Goal: Transaction & Acquisition: Purchase product/service

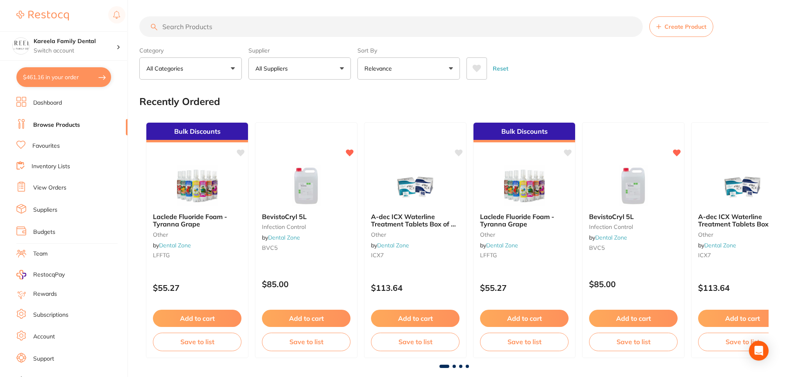
click at [329, 74] on button "All Suppliers" at bounding box center [299, 68] width 102 height 22
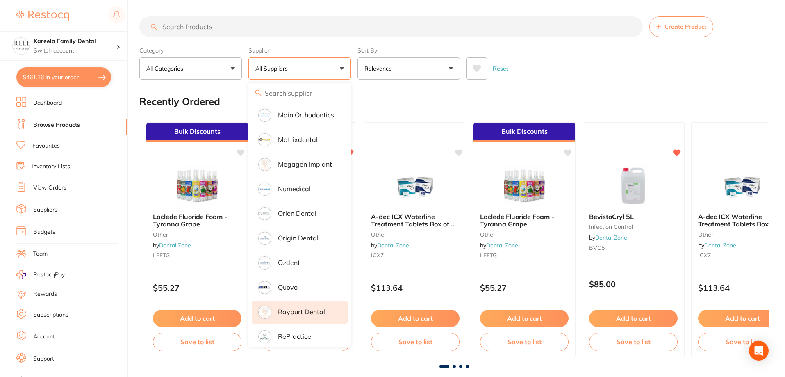
scroll to position [656, 0]
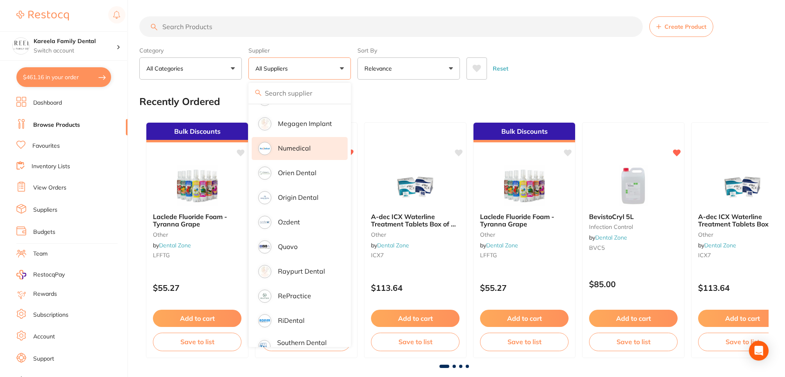
click at [316, 137] on li "Numedical" at bounding box center [300, 148] width 96 height 23
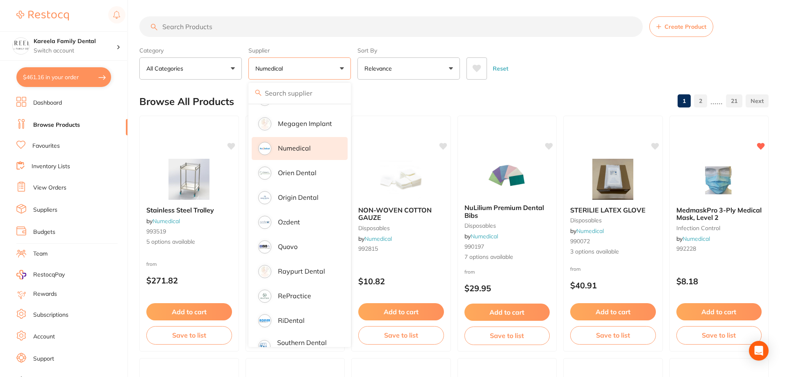
click at [595, 48] on div "Category All Categories All Categories anaesthetic articulating burs disposable…" at bounding box center [453, 61] width 629 height 36
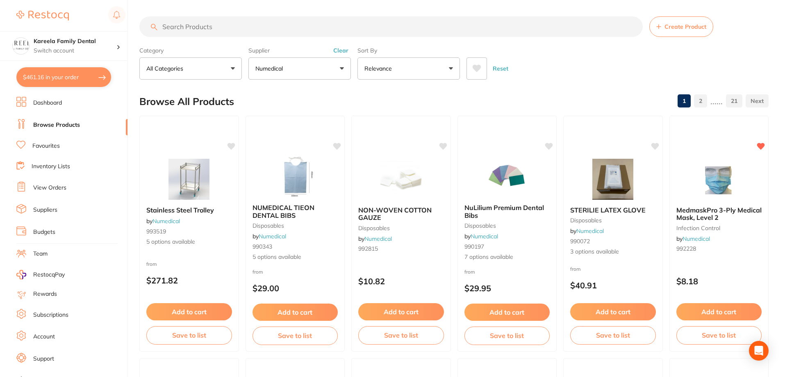
click at [474, 63] on button at bounding box center [477, 68] width 20 height 22
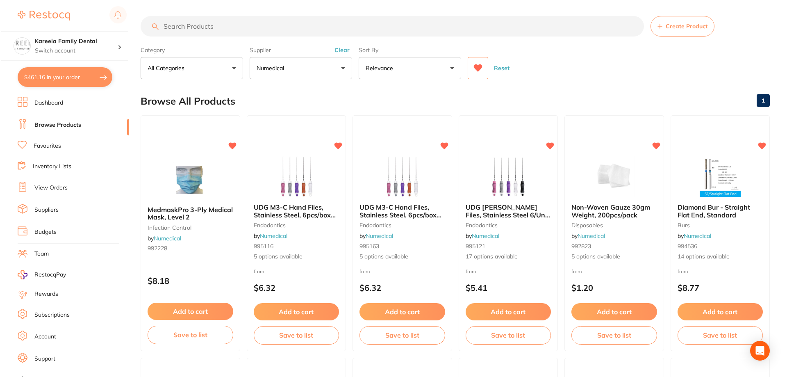
scroll to position [0, 0]
click at [106, 73] on button "$461.16 in your order" at bounding box center [63, 77] width 95 height 20
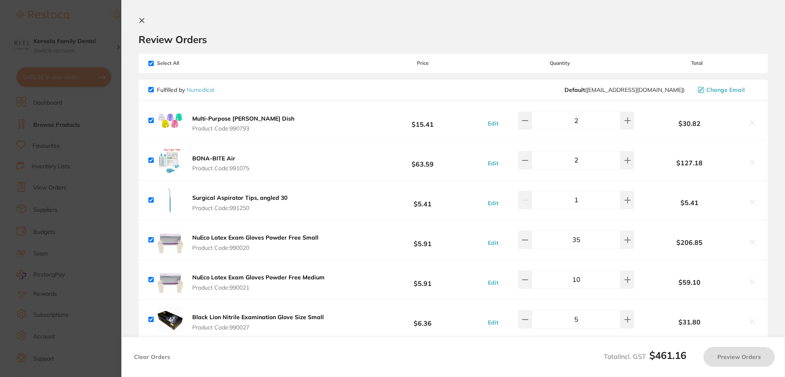
checkbox input "true"
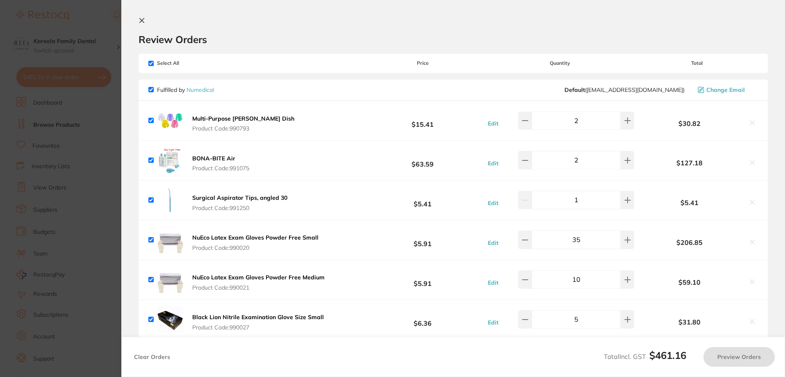
checkbox input "true"
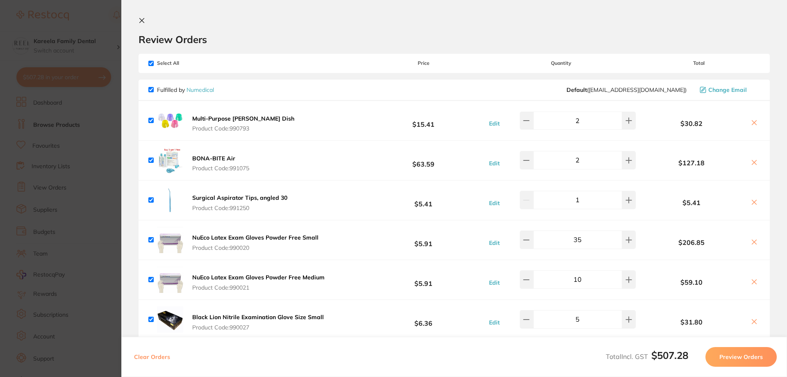
click at [140, 23] on icon at bounding box center [142, 20] width 7 height 7
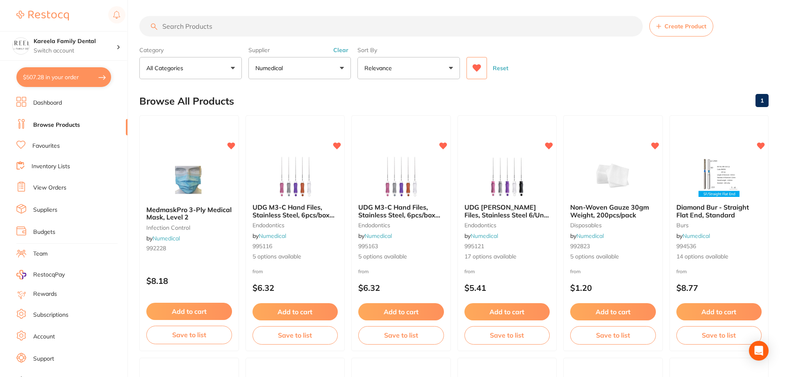
click at [310, 64] on button "Numedical" at bounding box center [299, 68] width 102 height 22
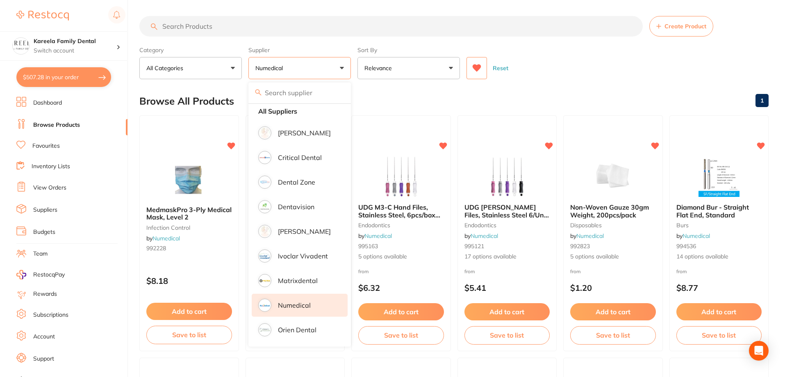
click at [295, 18] on input "search" at bounding box center [390, 26] width 503 height 20
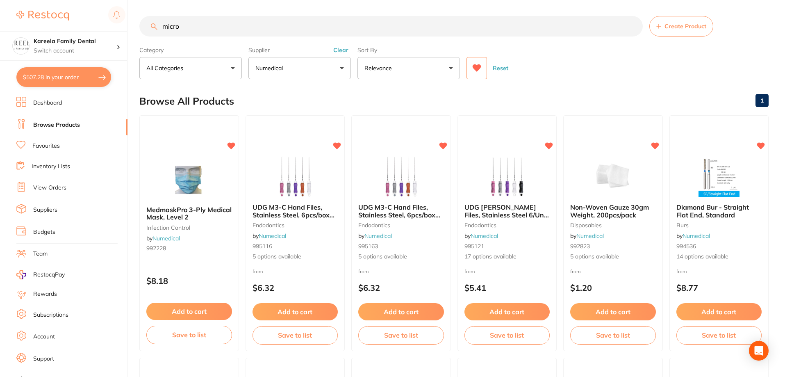
type input "micro"
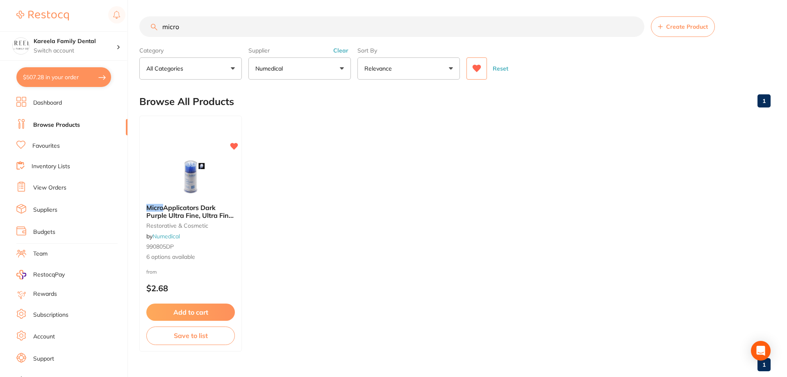
scroll to position [0, 0]
click at [198, 174] on img at bounding box center [191, 176] width 54 height 41
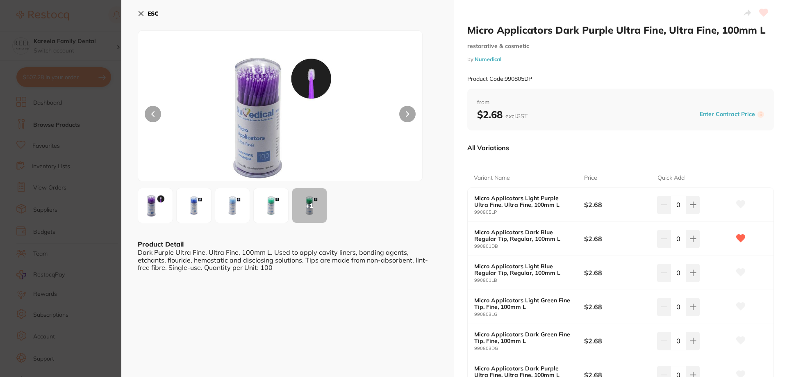
scroll to position [41, 0]
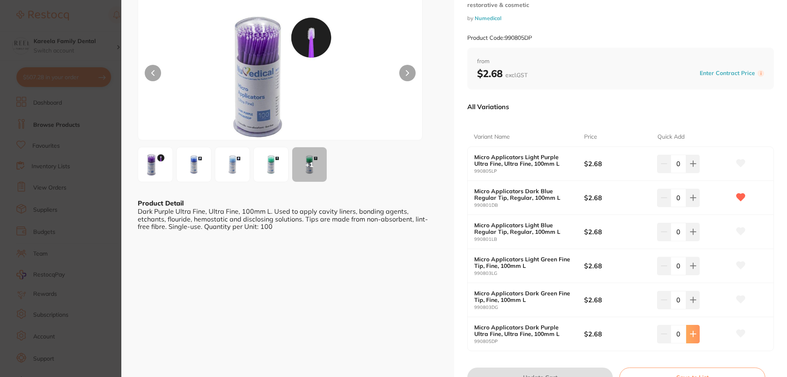
click at [697, 334] on button at bounding box center [693, 334] width 14 height 18
type input "2"
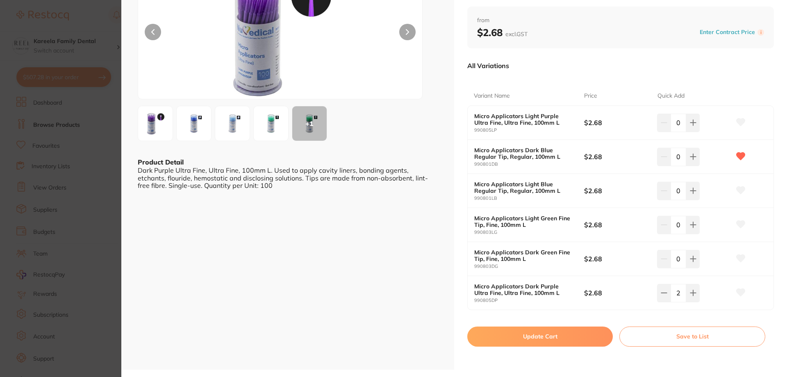
click at [577, 335] on button "Update Cart" at bounding box center [540, 336] width 146 height 20
checkbox input "false"
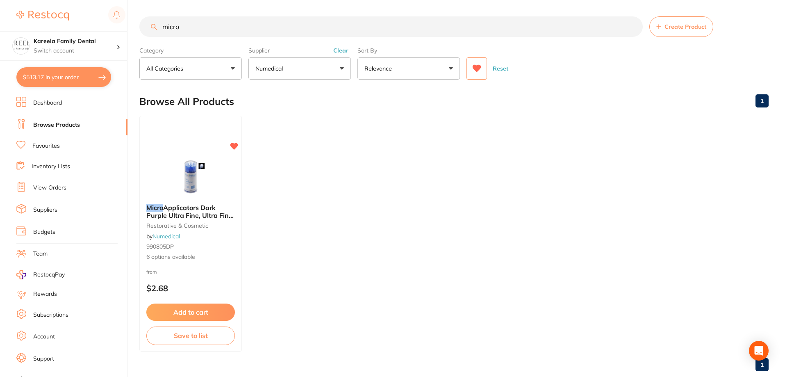
drag, startPoint x: 364, startPoint y: 25, endPoint x: 92, endPoint y: 21, distance: 272.3
click at [92, 22] on div "$513.17 Kareela Family Dental Switch account Kareela Family Dental $513.17 in y…" at bounding box center [392, 188] width 785 height 377
type input "o"
type input "non woven"
click at [191, 171] on img at bounding box center [191, 176] width 54 height 41
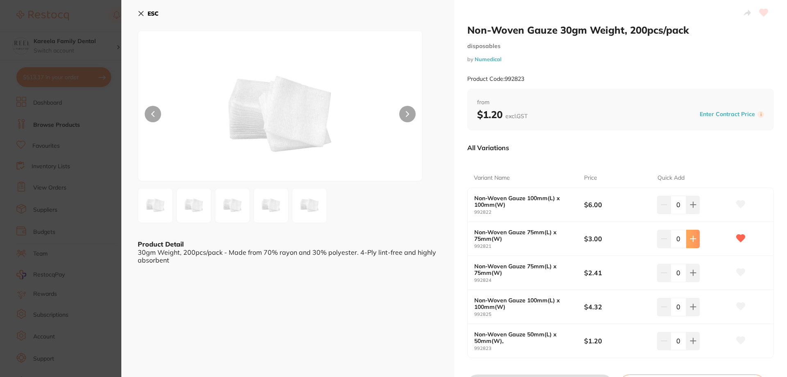
click at [694, 238] on icon at bounding box center [693, 238] width 7 height 7
type input "1"
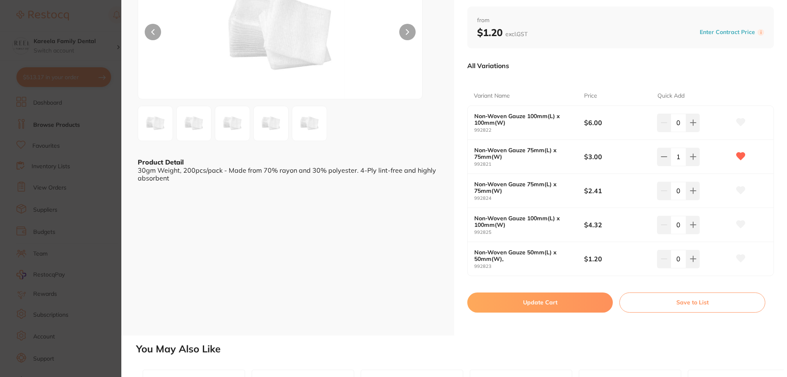
click at [528, 310] on button "Update Cart" at bounding box center [540, 302] width 146 height 20
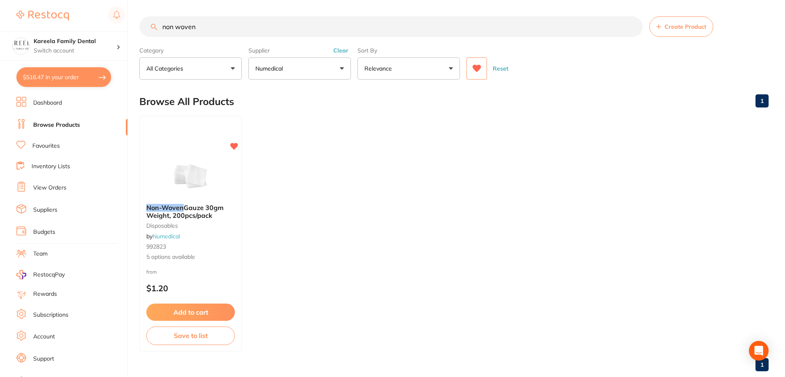
drag, startPoint x: 137, startPoint y: 27, endPoint x: 120, endPoint y: 27, distance: 16.4
click at [120, 27] on div "$516.47 Kareela Family Dental Switch account Kareela Family Dental $516.47 in y…" at bounding box center [392, 188] width 785 height 377
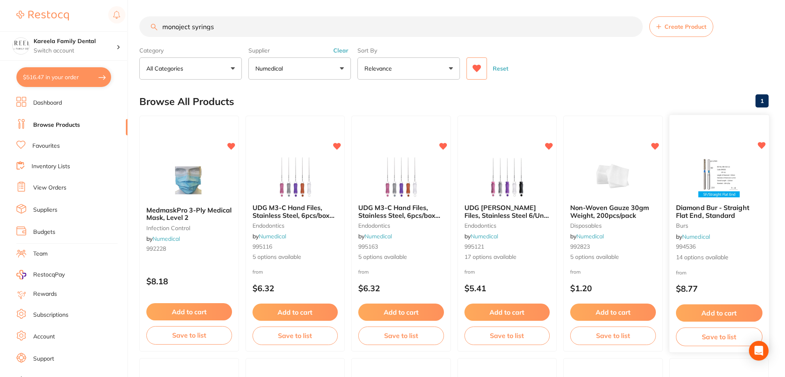
type input "monoject syrings"
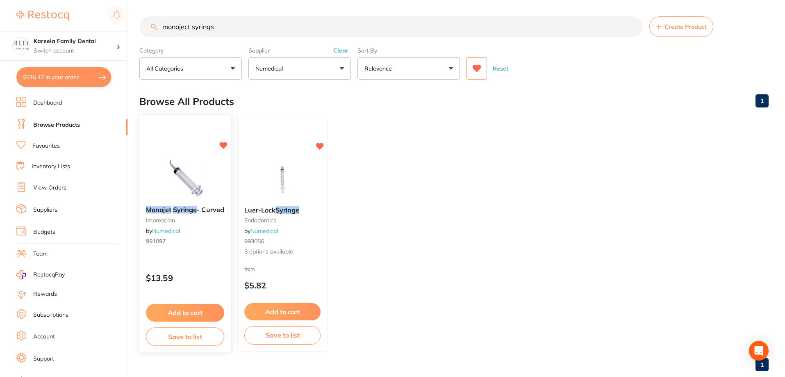
click at [162, 173] on img at bounding box center [185, 178] width 54 height 41
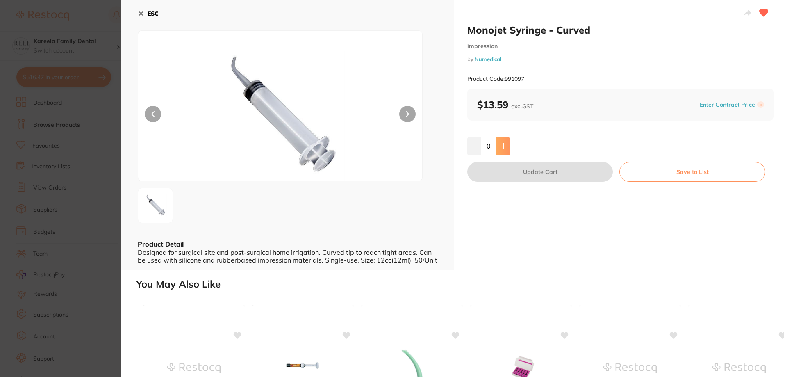
click at [508, 148] on button at bounding box center [503, 146] width 14 height 18
type input "1"
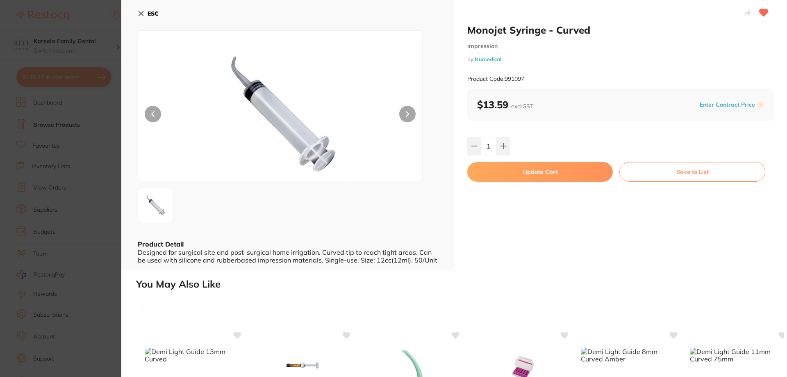
click at [527, 178] on button "Update Cart" at bounding box center [540, 172] width 146 height 20
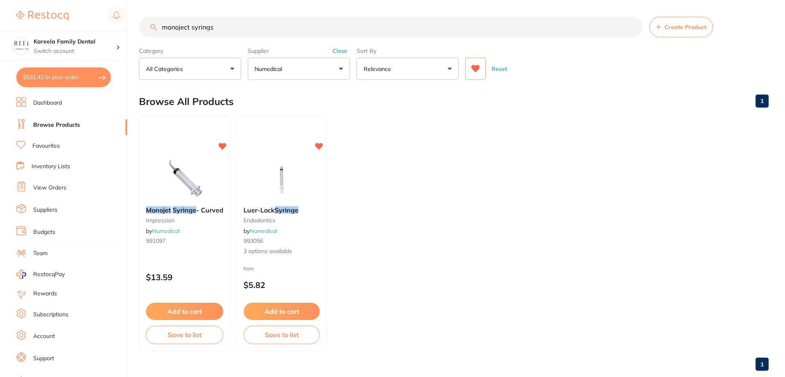
scroll to position [0, 0]
drag, startPoint x: 215, startPoint y: 19, endPoint x: 22, endPoint y: 18, distance: 193.5
click at [14, 17] on div "$531.42 Kareela Family Dental Switch account Kareela Family Dental $531.42 in y…" at bounding box center [392, 188] width 785 height 377
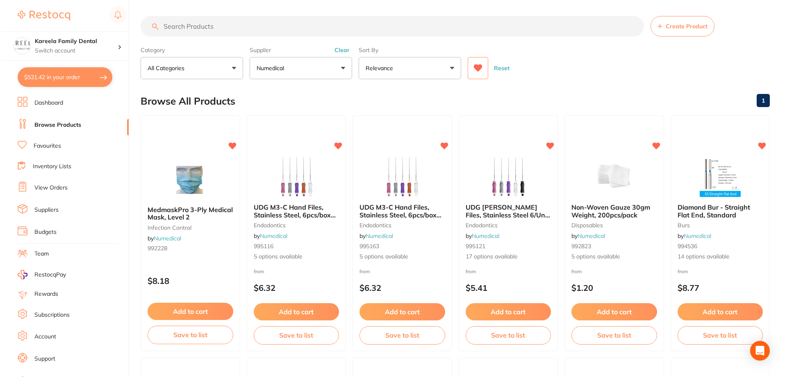
scroll to position [0, 0]
type input "perio"
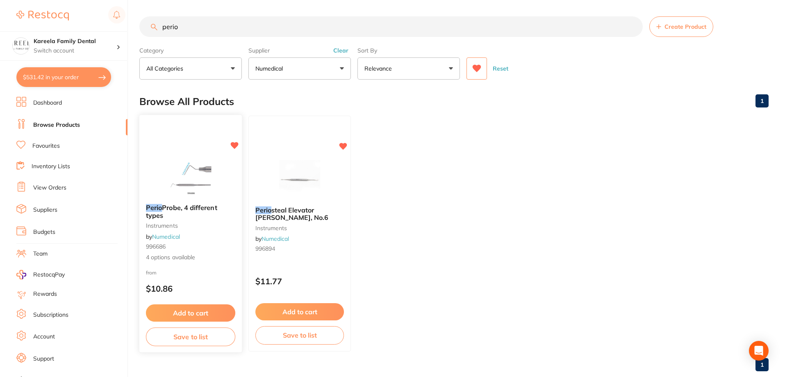
click at [175, 151] on div "Perio Probe, 4 different types instruments by Numedical 996686 4 options availa…" at bounding box center [191, 233] width 104 height 238
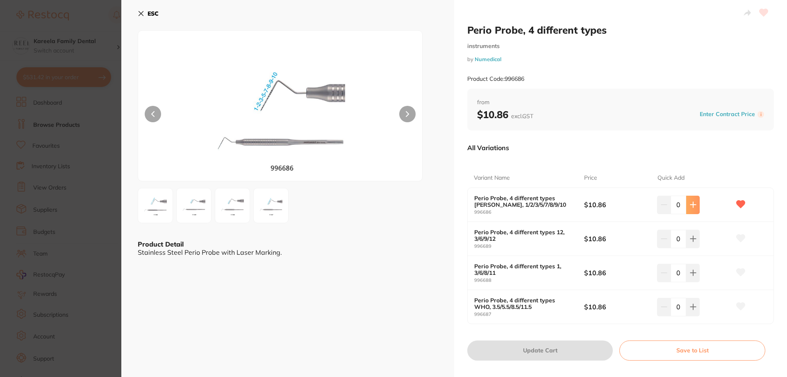
click at [691, 205] on icon at bounding box center [692, 204] width 5 height 5
type input "1"
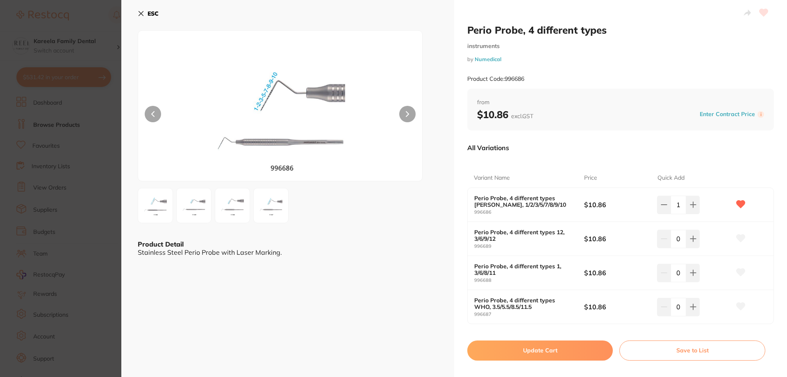
click at [564, 350] on button "Update Cart" at bounding box center [540, 350] width 146 height 20
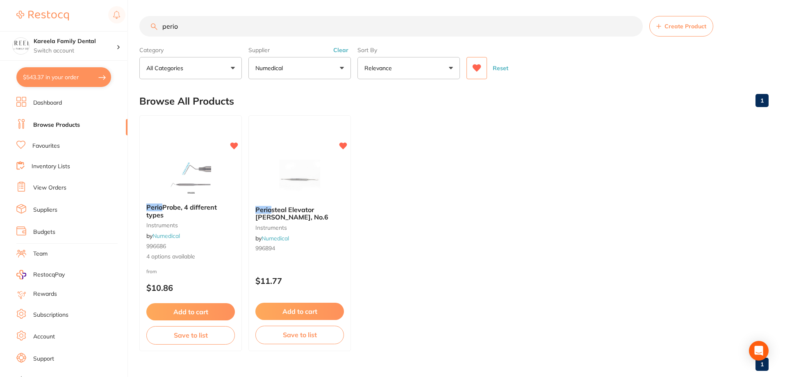
click at [54, 75] on button "$543.37 in your order" at bounding box center [63, 77] width 95 height 20
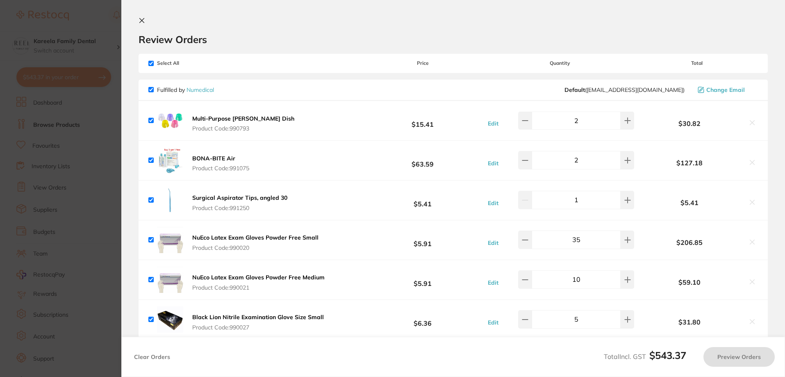
checkbox input "true"
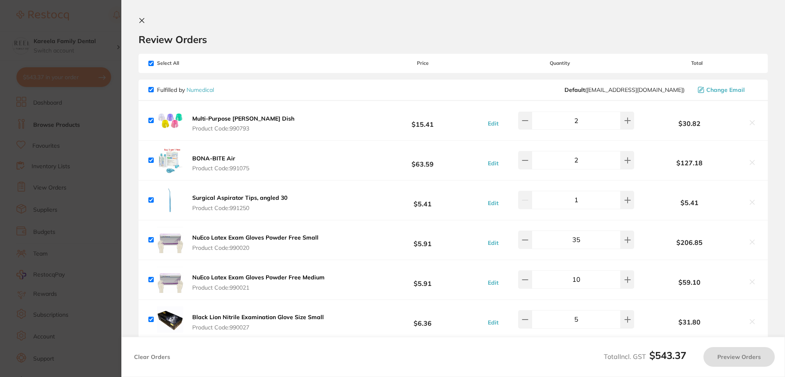
checkbox input "true"
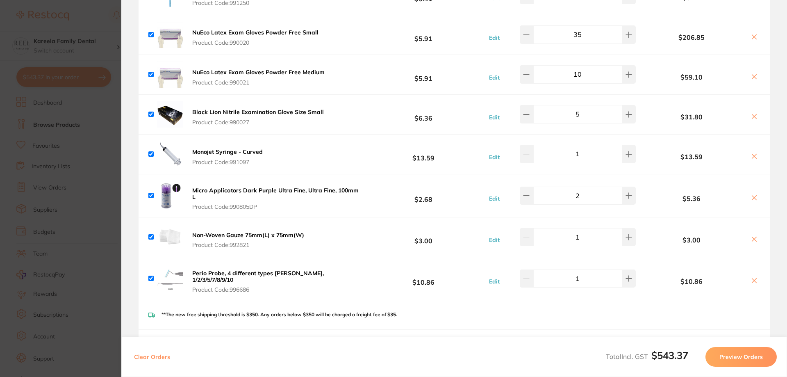
scroll to position [287, 0]
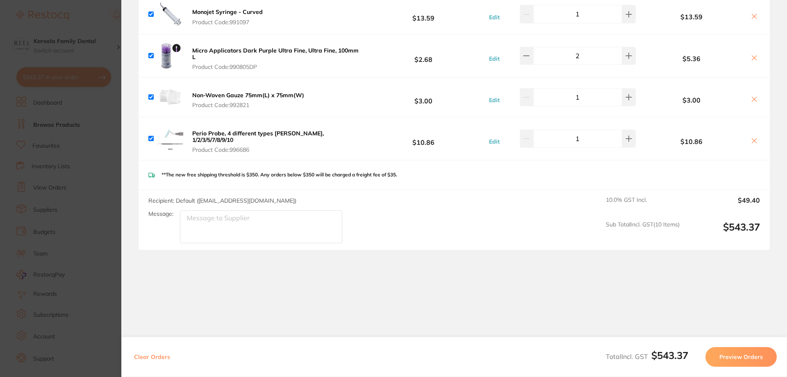
click at [733, 355] on button "Preview Orders" at bounding box center [741, 357] width 71 height 20
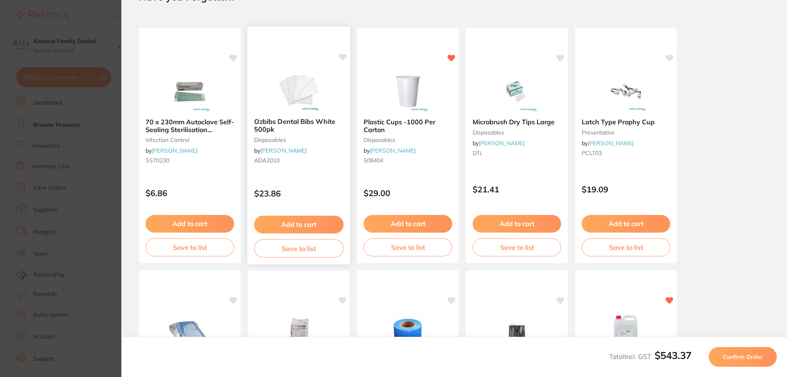
scroll to position [0, 0]
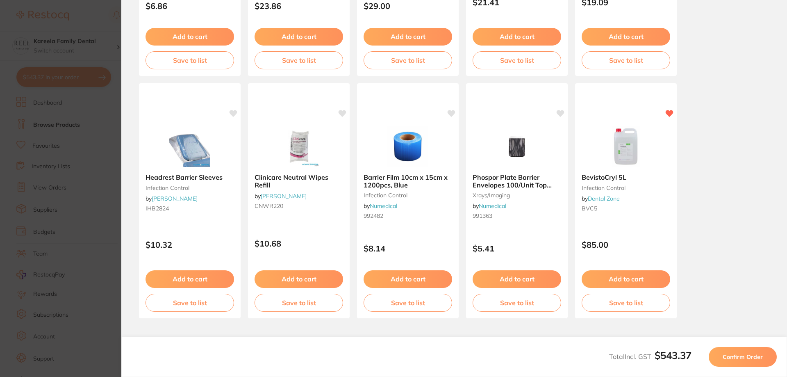
click at [756, 353] on span "Confirm Order" at bounding box center [743, 356] width 40 height 7
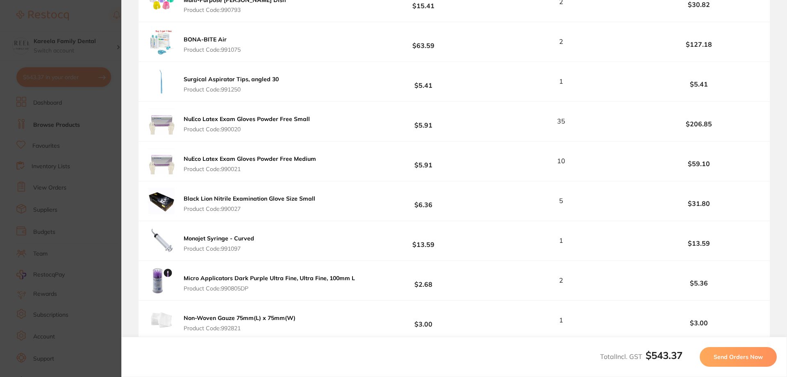
scroll to position [328, 0]
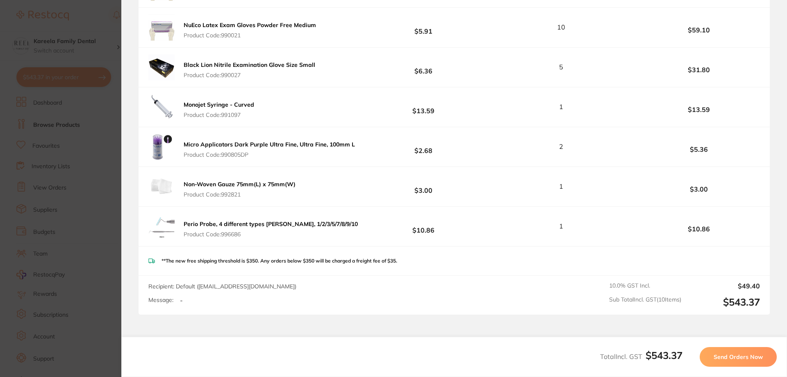
click at [107, 134] on section "Update RRP Set your pre negotiated price for this item. Item Agreed RRP (excl. …" at bounding box center [393, 188] width 787 height 377
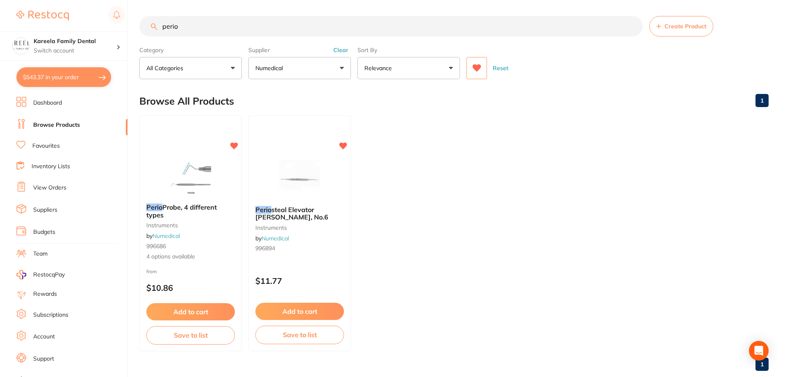
scroll to position [0, 0]
drag, startPoint x: 115, startPoint y: 19, endPoint x: 97, endPoint y: 18, distance: 18.0
click at [97, 18] on div "$543.37 Kareela Family Dental Switch account Kareela Family Dental $543.37 in y…" at bounding box center [392, 188] width 785 height 377
type input "impression"
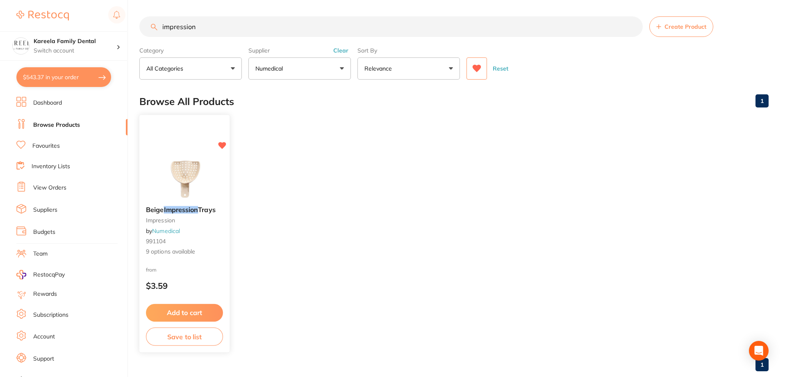
click at [196, 163] on img at bounding box center [184, 178] width 54 height 41
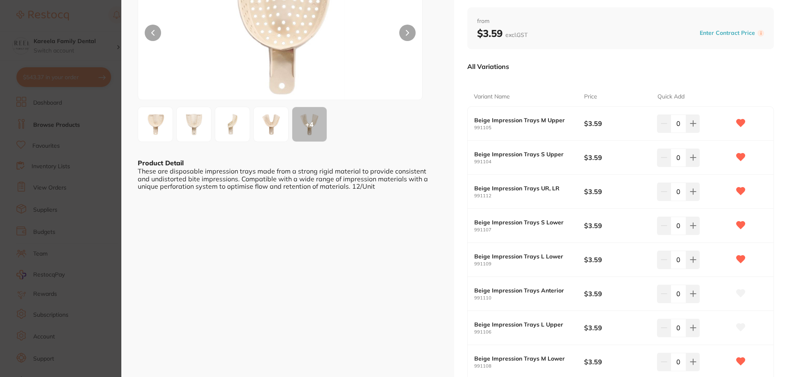
scroll to position [82, 0]
click at [687, 120] on button at bounding box center [693, 123] width 14 height 18
type input "3"
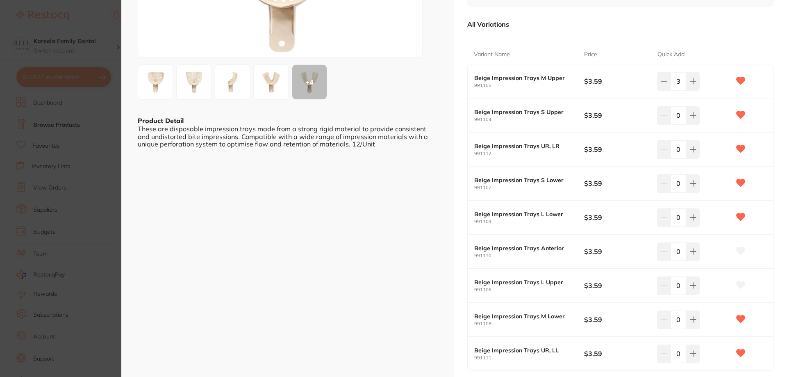
scroll to position [123, 0]
click at [688, 117] on button at bounding box center [693, 116] width 14 height 18
type input "3"
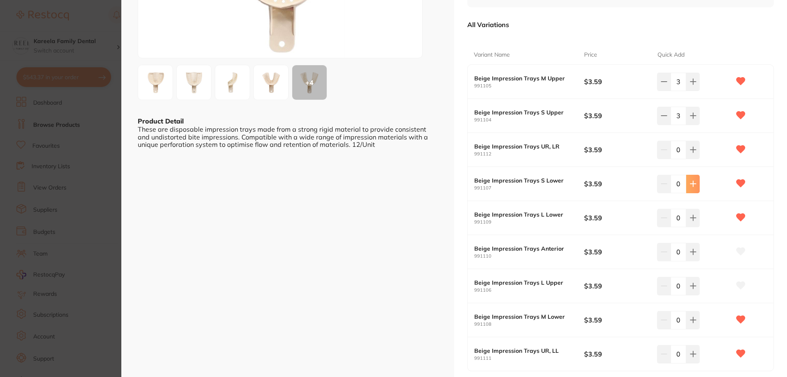
click at [691, 185] on icon at bounding box center [692, 183] width 5 height 5
type input "1"
click at [690, 323] on icon at bounding box center [693, 320] width 7 height 7
click at [695, 326] on button at bounding box center [693, 320] width 14 height 18
type input "2"
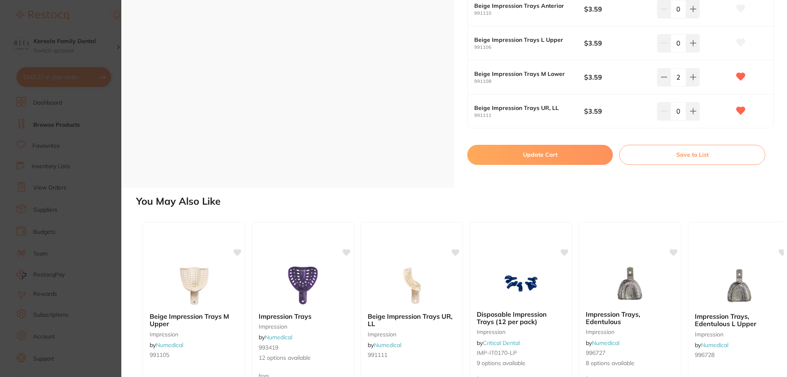
scroll to position [369, 0]
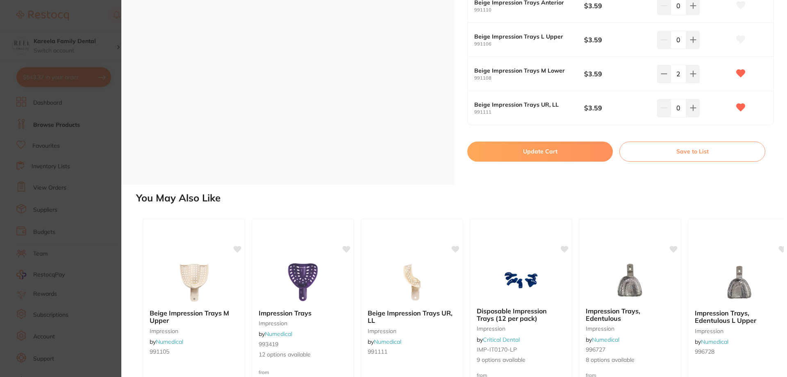
click at [541, 154] on button "Update Cart" at bounding box center [540, 151] width 146 height 20
checkbox input "false"
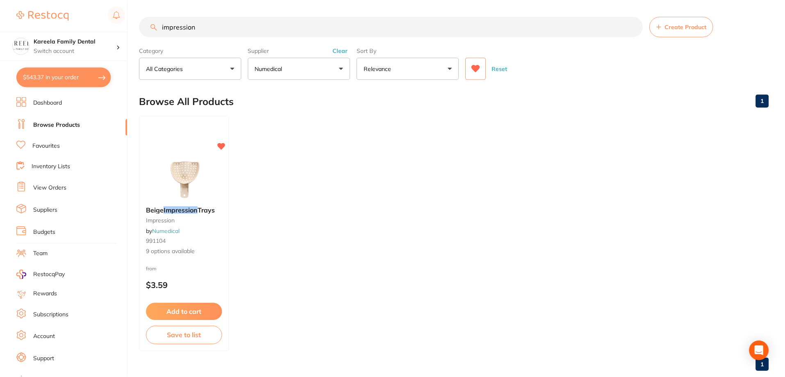
scroll to position [0, 0]
click at [76, 76] on button "$543.37 in your order" at bounding box center [63, 77] width 95 height 20
checkbox input "true"
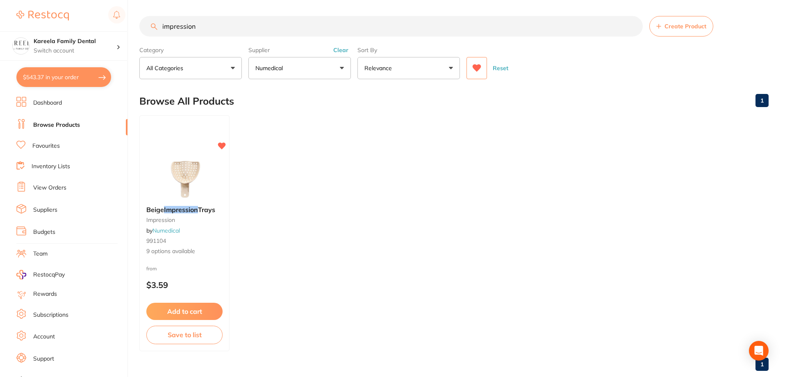
checkbox input "true"
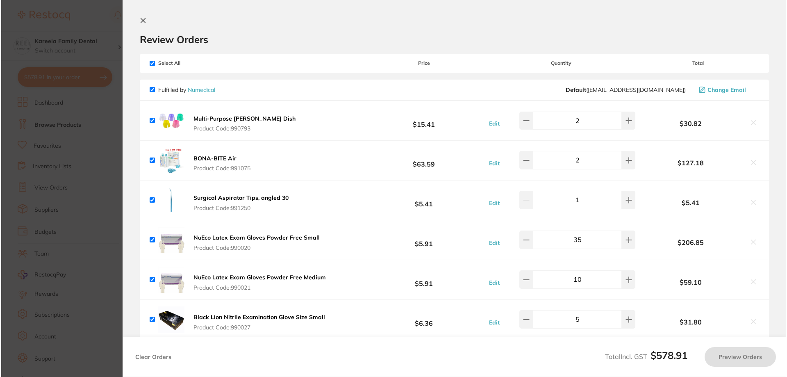
scroll to position [0, 0]
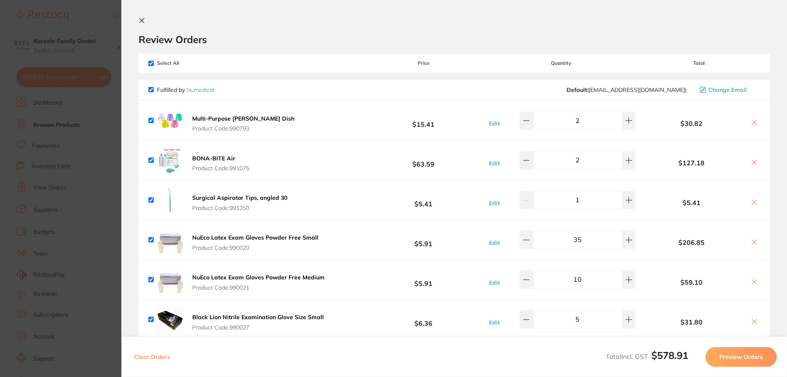
click at [144, 25] on button at bounding box center [144, 21] width 10 height 8
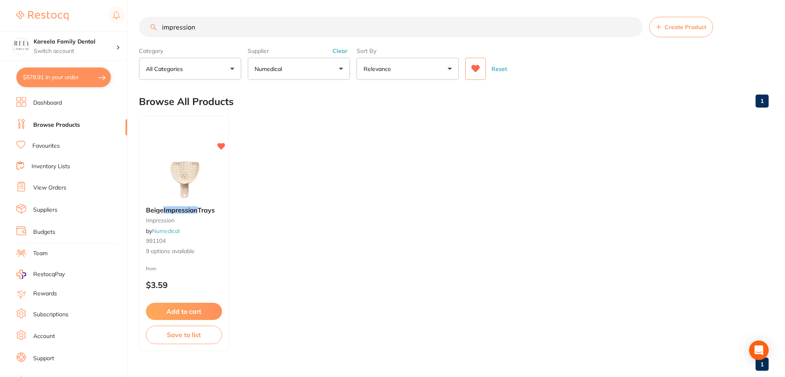
scroll to position [0, 0]
drag, startPoint x: 187, startPoint y: 28, endPoint x: 144, endPoint y: 25, distance: 42.7
click at [144, 25] on input "impression" at bounding box center [390, 26] width 503 height 20
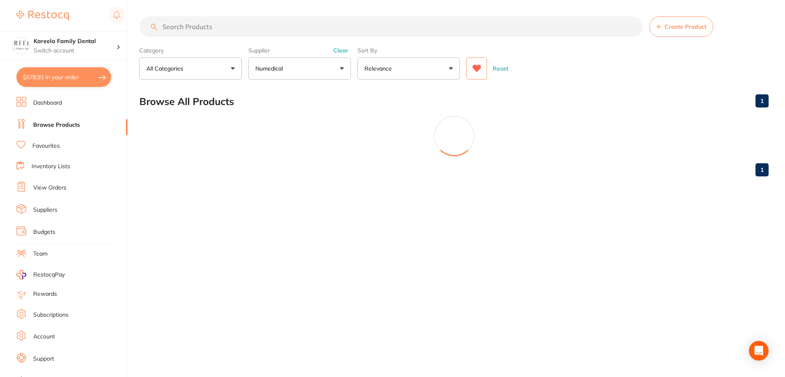
scroll to position [0, 0]
type input "tempro"
drag, startPoint x: 191, startPoint y: 24, endPoint x: 119, endPoint y: 21, distance: 71.8
click at [119, 21] on div "$578.91 Kareela Family Dental Switch account Kareela Family Dental $578.91 in y…" at bounding box center [393, 188] width 787 height 377
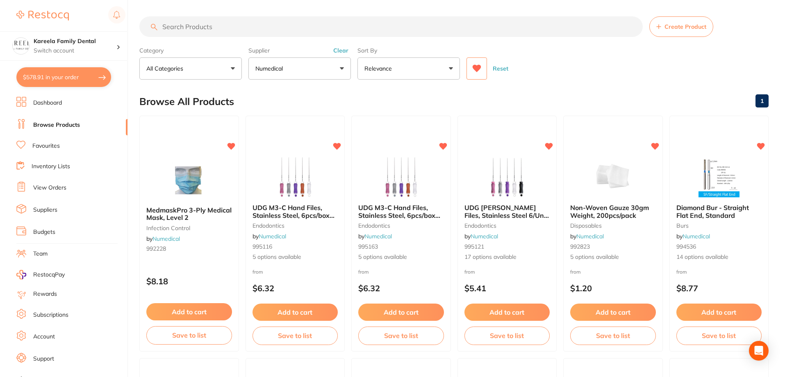
click at [246, 31] on input "search" at bounding box center [390, 26] width 503 height 20
type input "cyber"
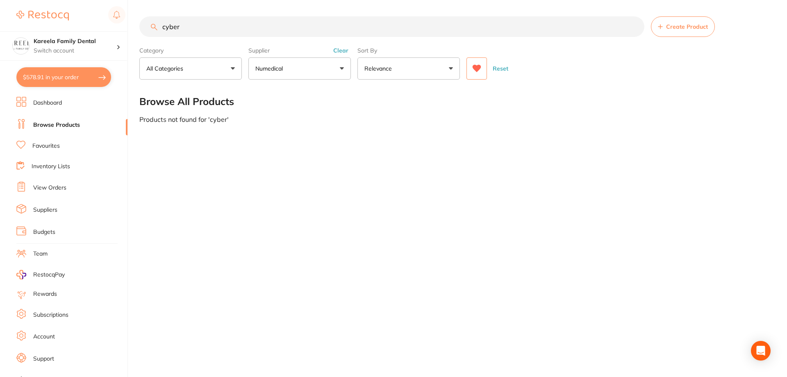
scroll to position [0, 0]
drag, startPoint x: 276, startPoint y: 33, endPoint x: 144, endPoint y: 33, distance: 131.6
click at [144, 33] on input "cyber" at bounding box center [391, 26] width 505 height 20
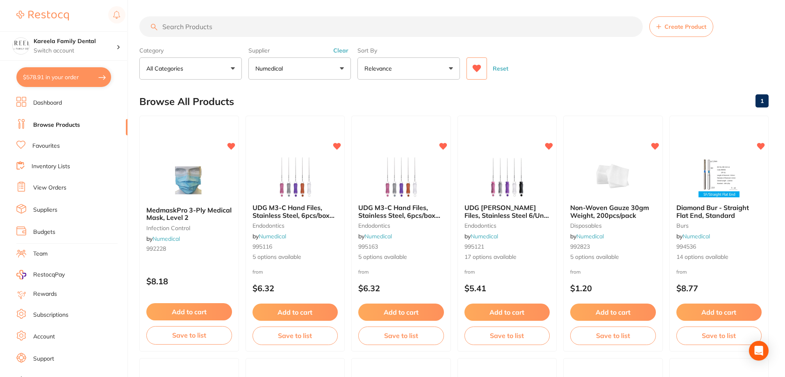
click at [58, 79] on button "$578.91 in your order" at bounding box center [63, 77] width 95 height 20
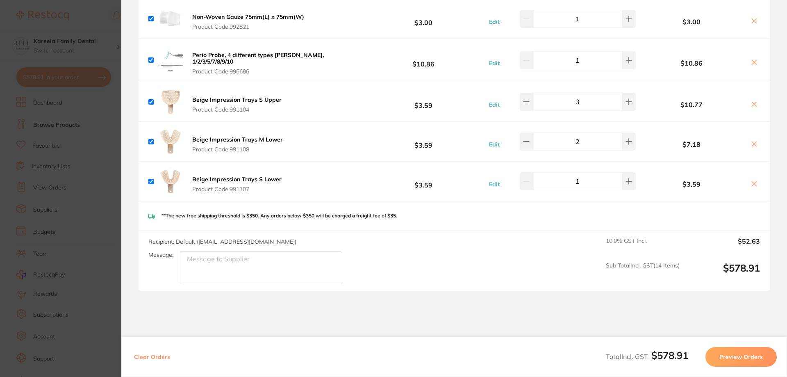
scroll to position [504, 0]
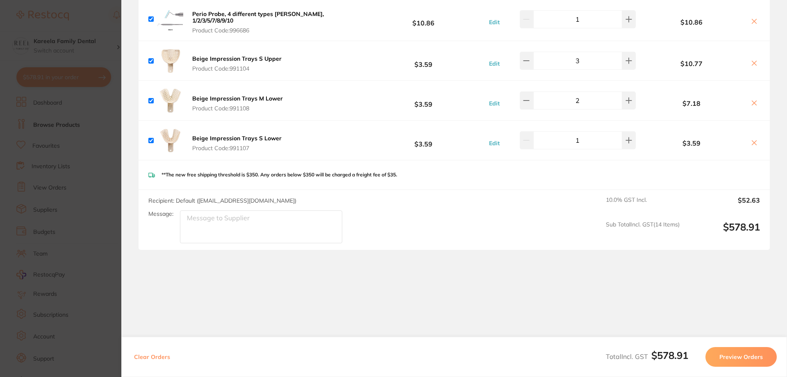
click at [268, 223] on textarea "Message:" at bounding box center [261, 226] width 162 height 33
type textarea "+ implant surgical packs"
click at [763, 359] on button "Preview Orders" at bounding box center [741, 357] width 71 height 20
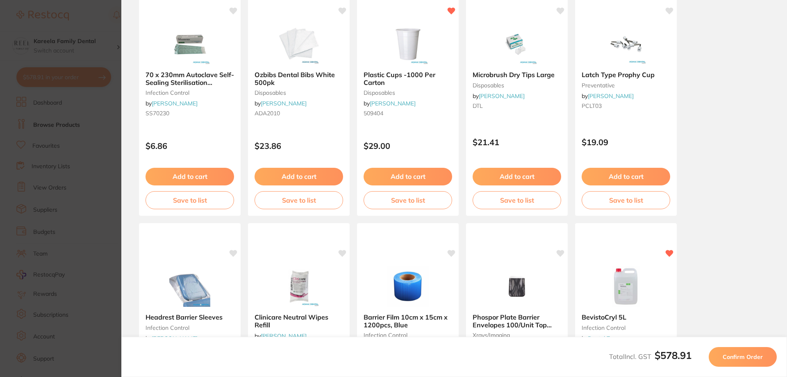
scroll to position [65, 0]
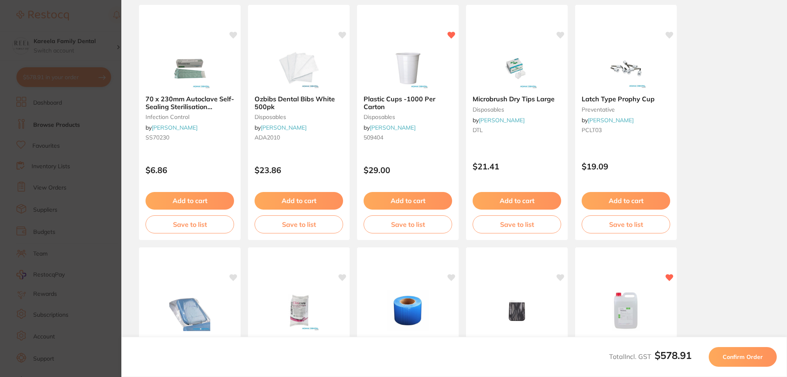
click at [748, 358] on span "Confirm Order" at bounding box center [743, 356] width 40 height 7
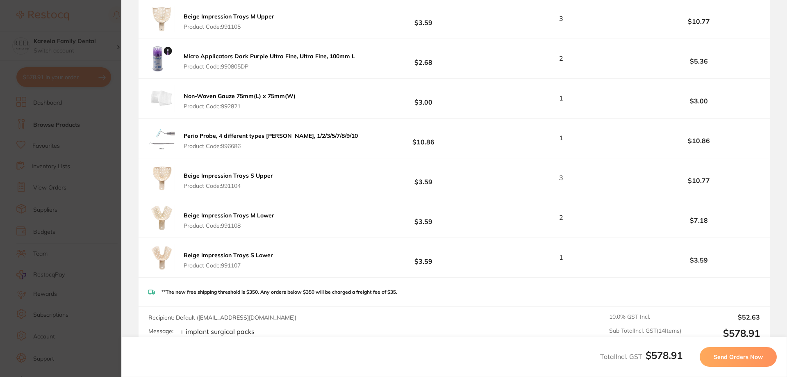
scroll to position [548, 0]
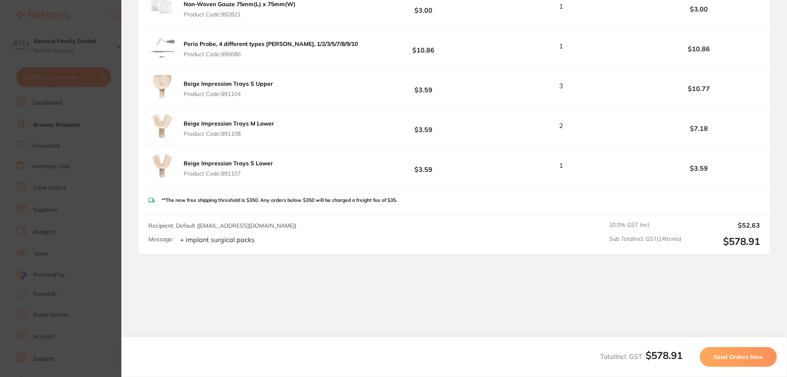
click at [734, 352] on button "Send Orders Now" at bounding box center [738, 357] width 77 height 20
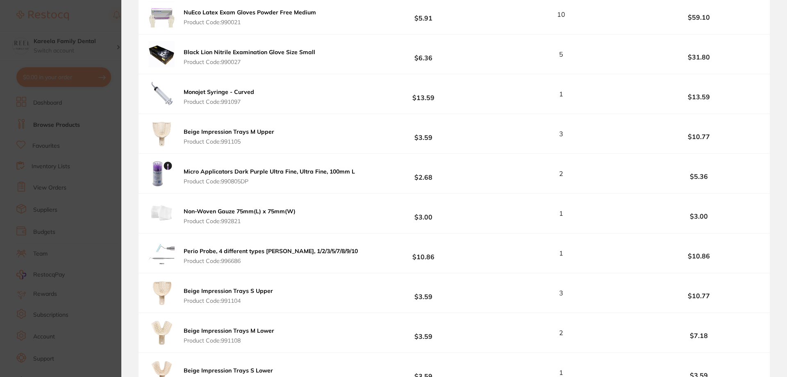
scroll to position [533, 0]
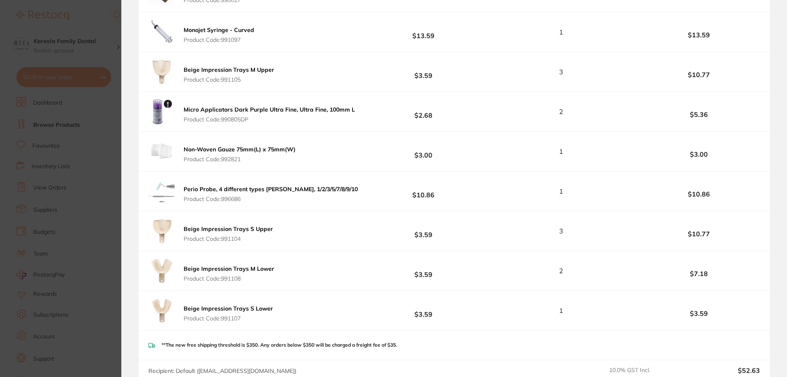
click at [328, 296] on div "Beige Impression Trays S Lower Product Code: 991107 $3.59 1 $3.59" at bounding box center [454, 310] width 631 height 39
